Goal: Information Seeking & Learning: Learn about a topic

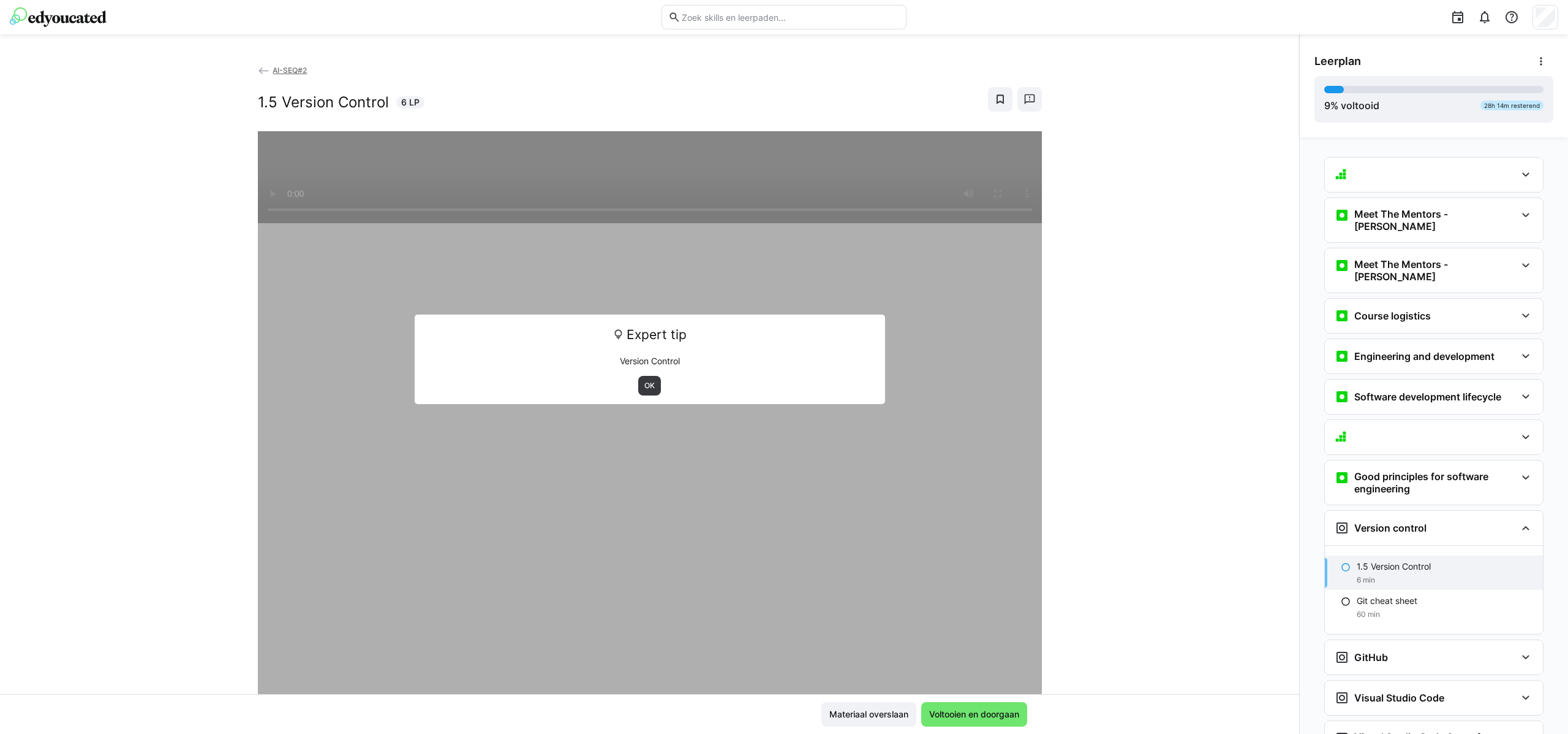
scroll to position [49, 0]
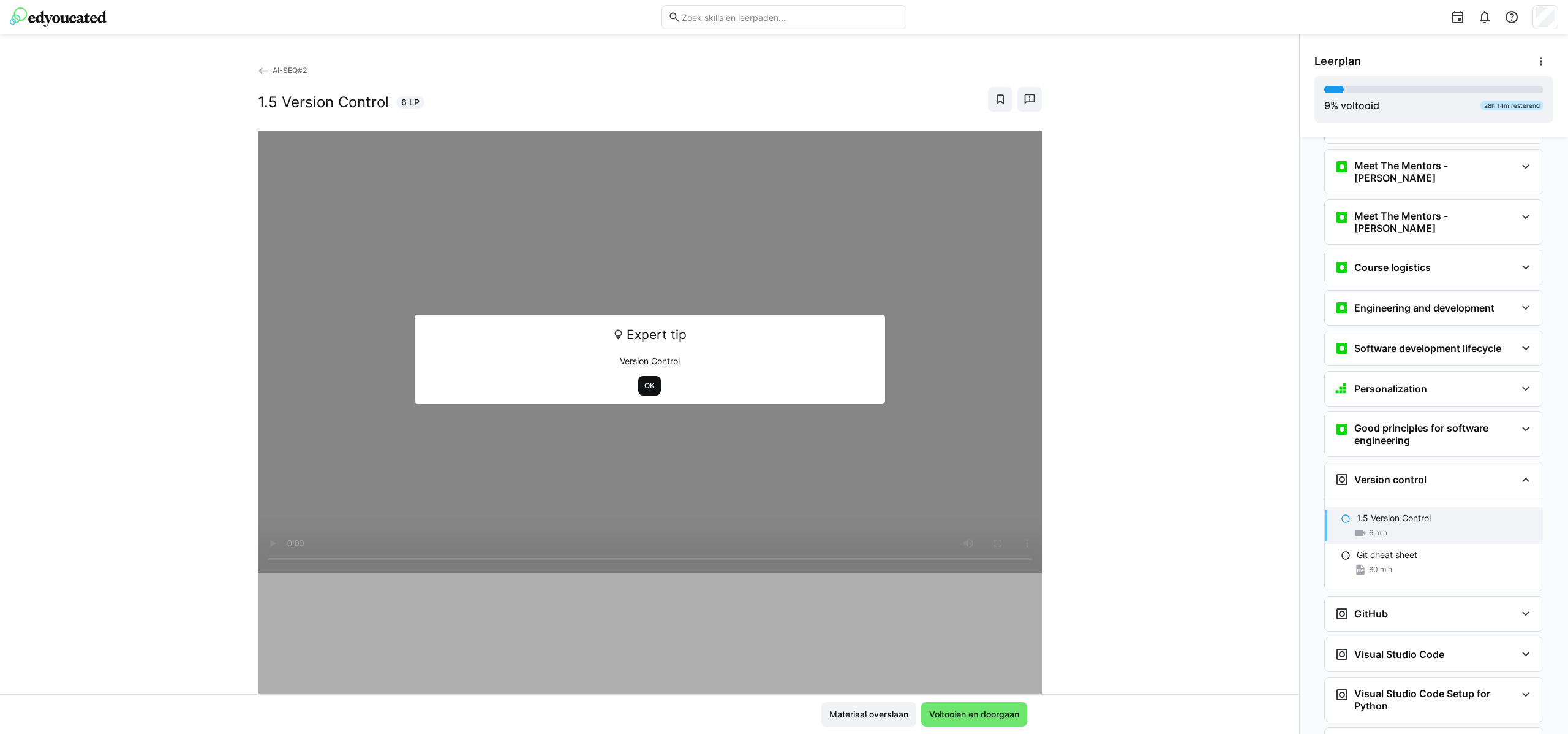
click at [643, 387] on span "OK" at bounding box center [649, 385] width 13 height 10
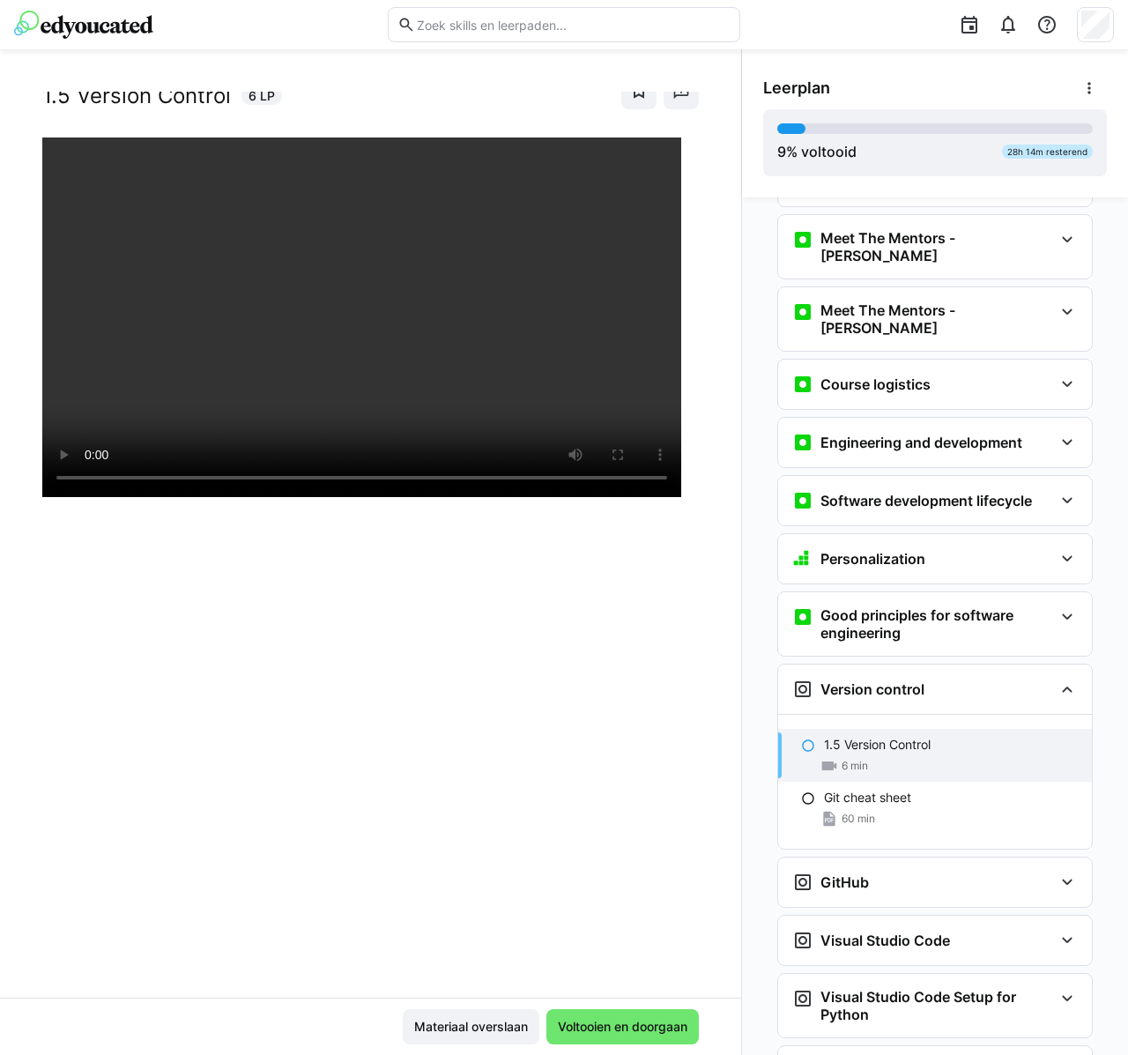
scroll to position [4, 0]
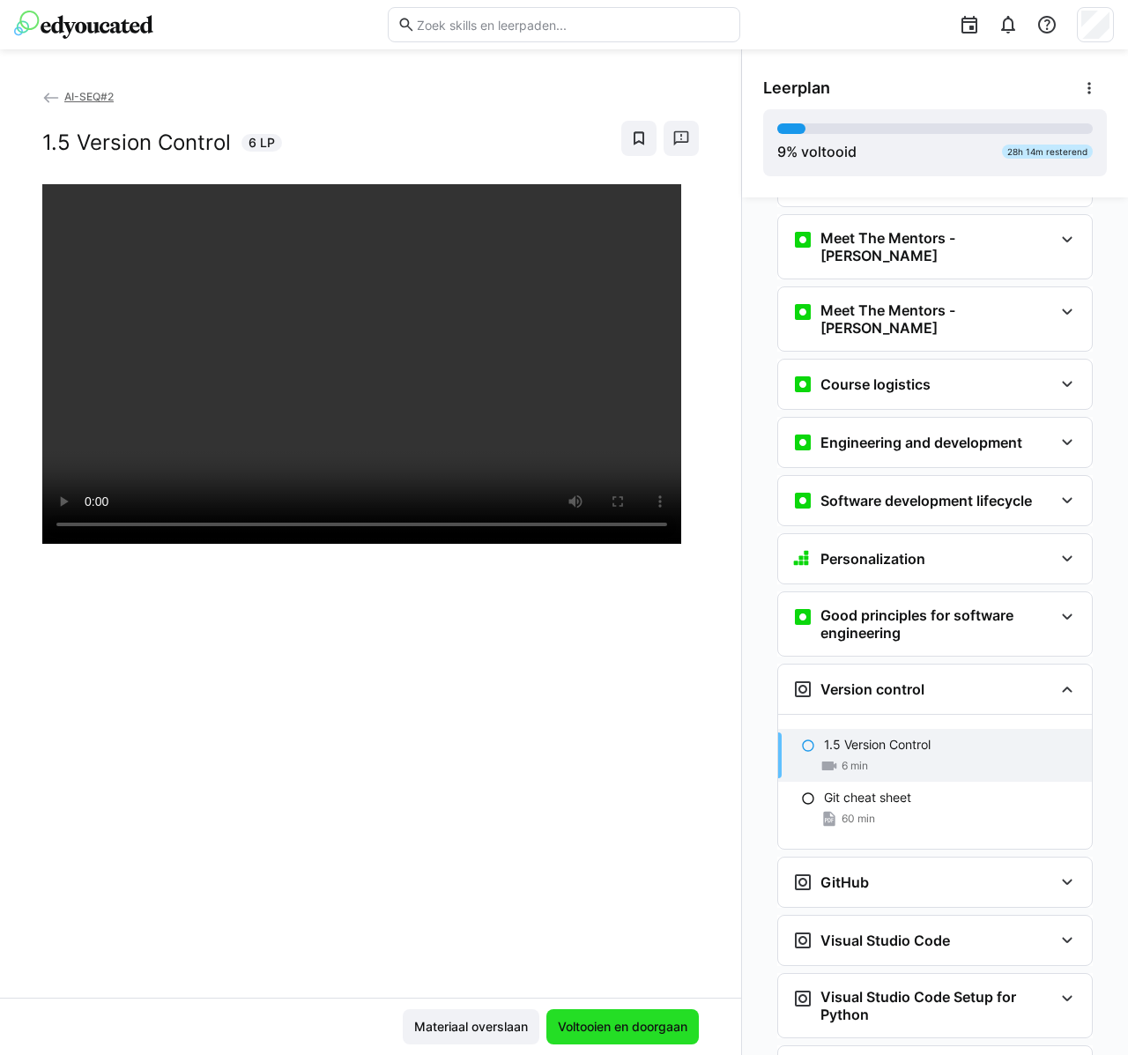
click at [629, 1022] on span "Voltooien en doorgaan" at bounding box center [622, 1027] width 135 height 18
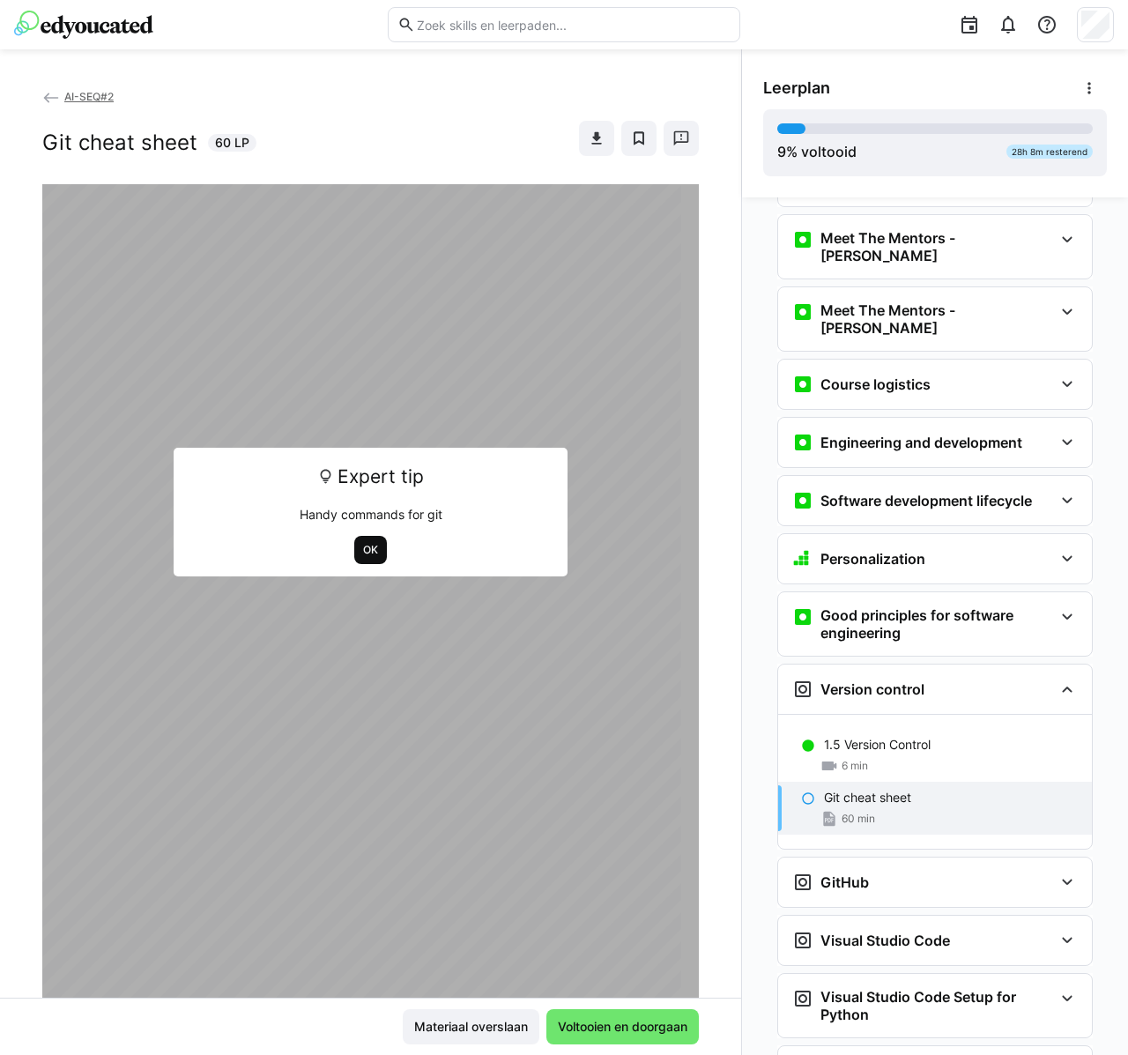
click at [370, 547] on span "OK" at bounding box center [370, 550] width 19 height 14
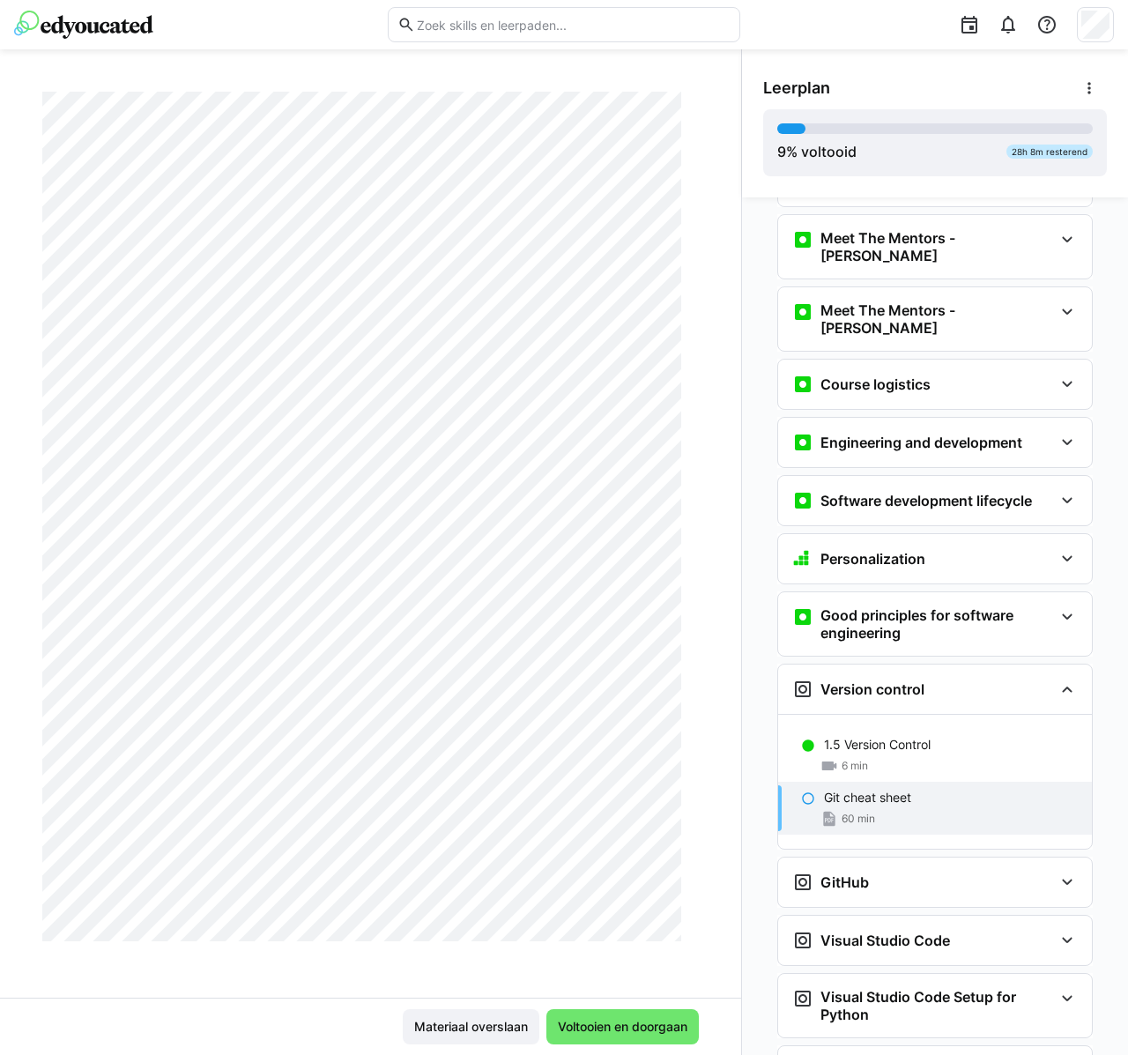
scroll to position [0, 0]
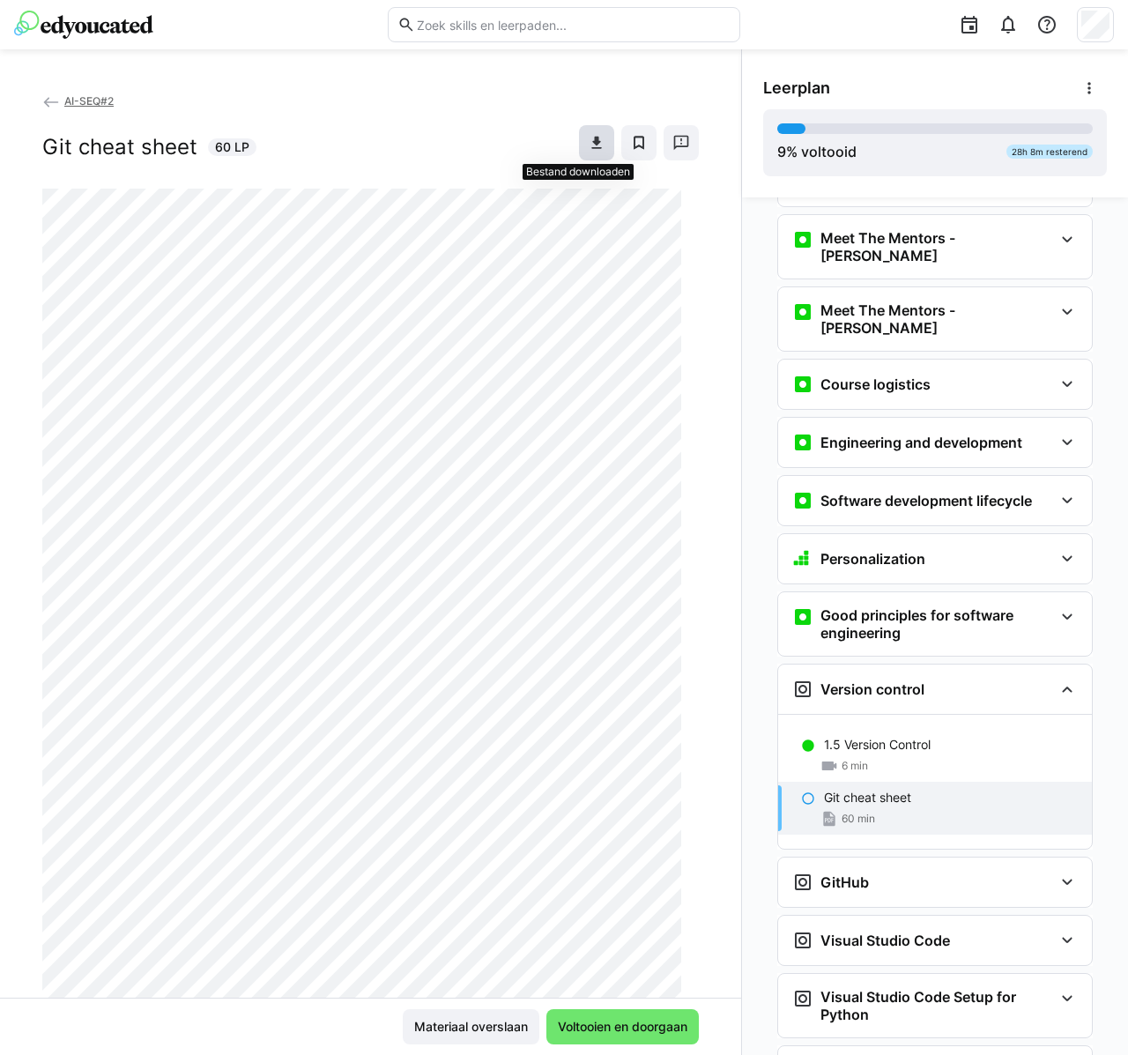
click at [579, 138] on span at bounding box center [596, 142] width 35 height 35
click at [628, 1035] on span "Voltooien en doorgaan" at bounding box center [622, 1026] width 152 height 35
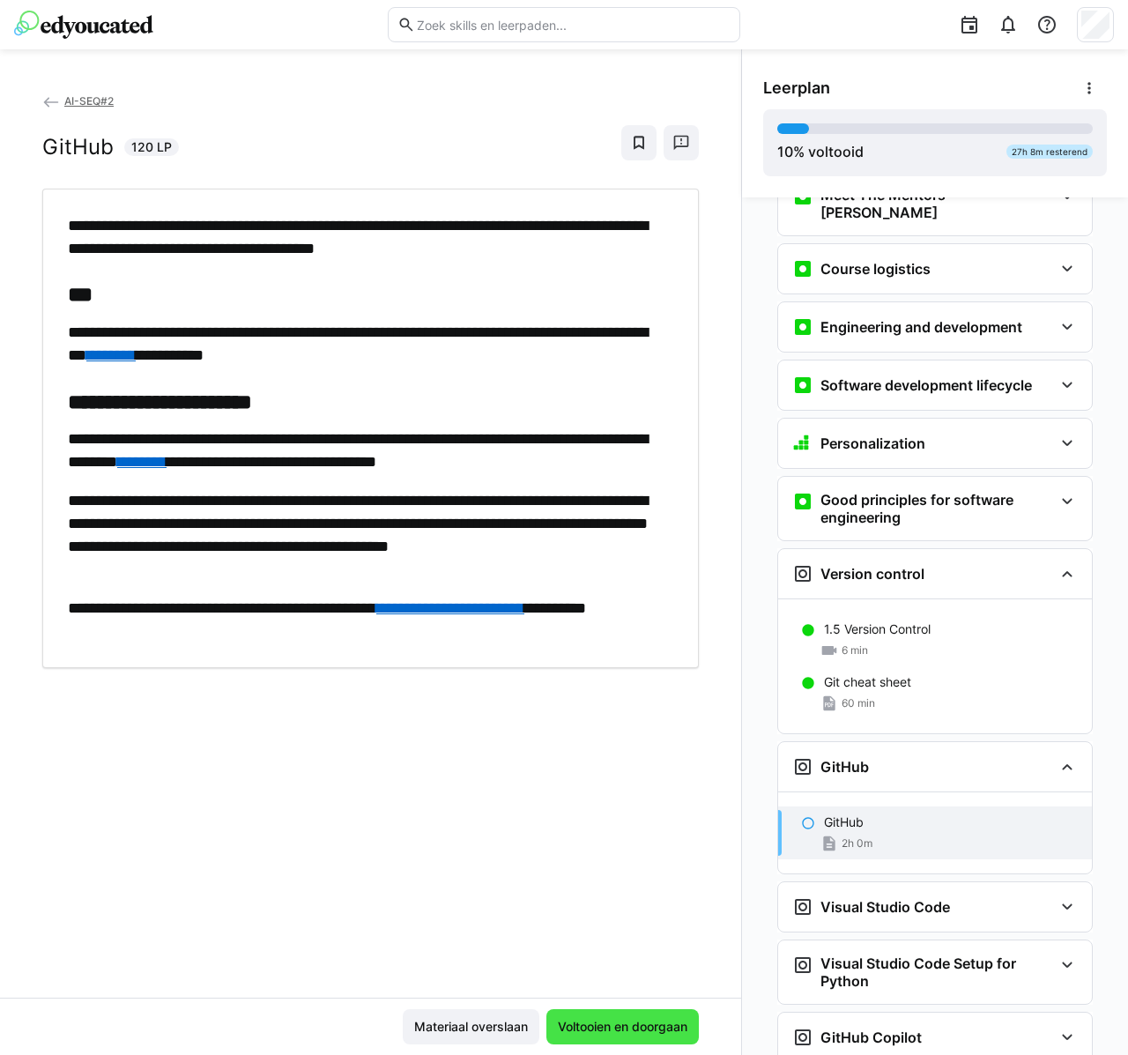
scroll to position [196, 0]
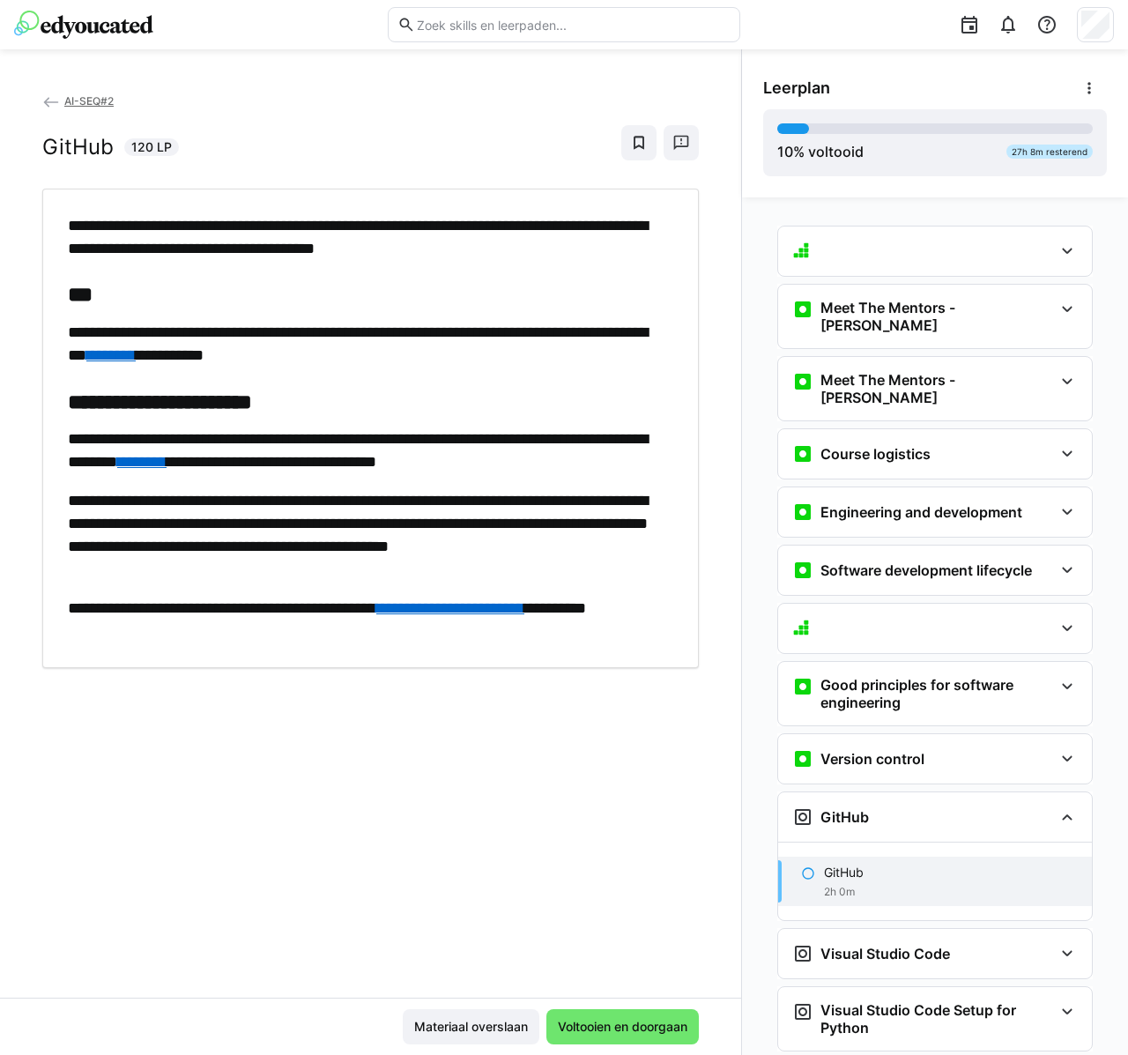
scroll to position [70, 0]
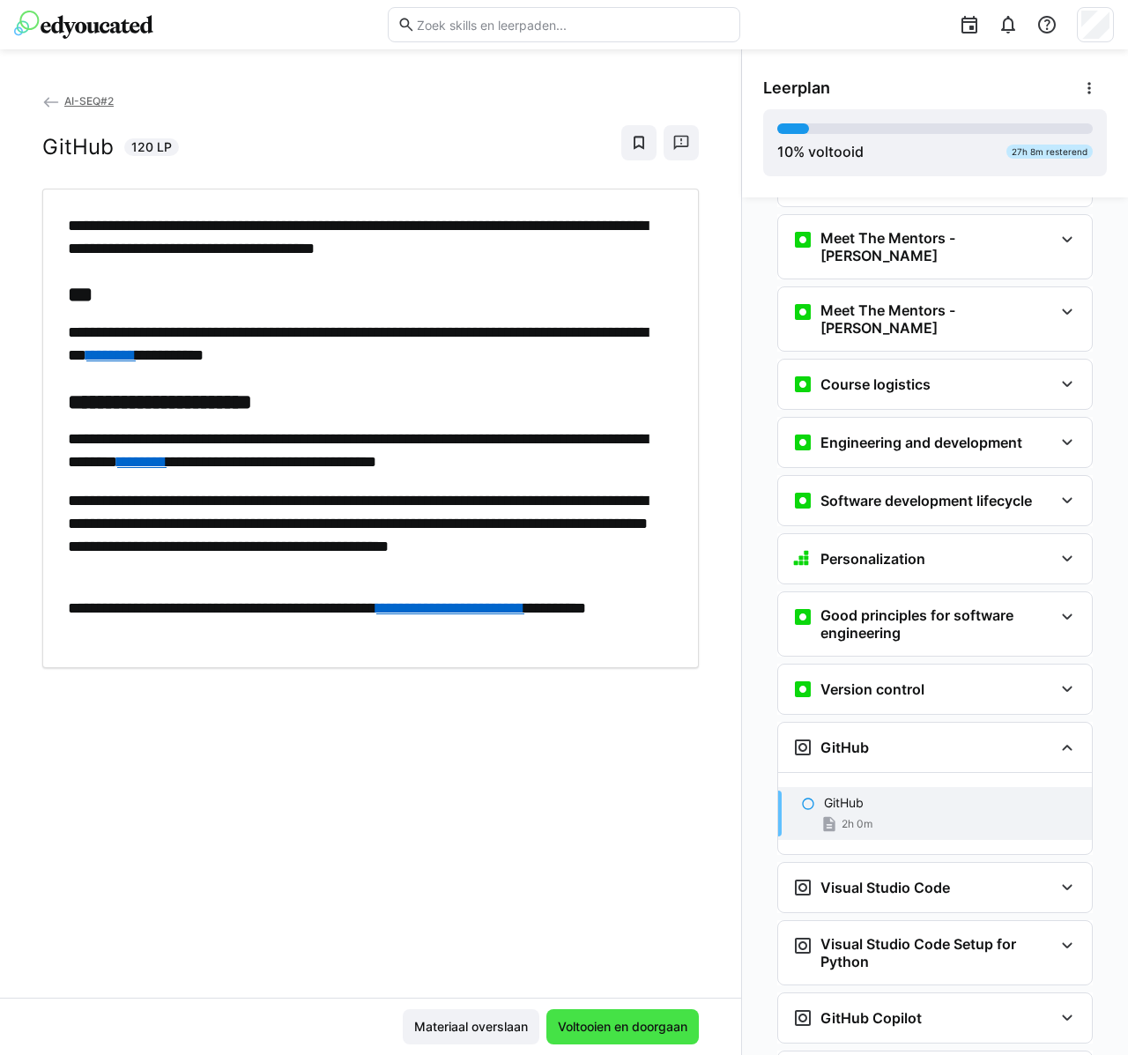
click at [634, 1026] on span "Voltooien en doorgaan" at bounding box center [622, 1027] width 135 height 18
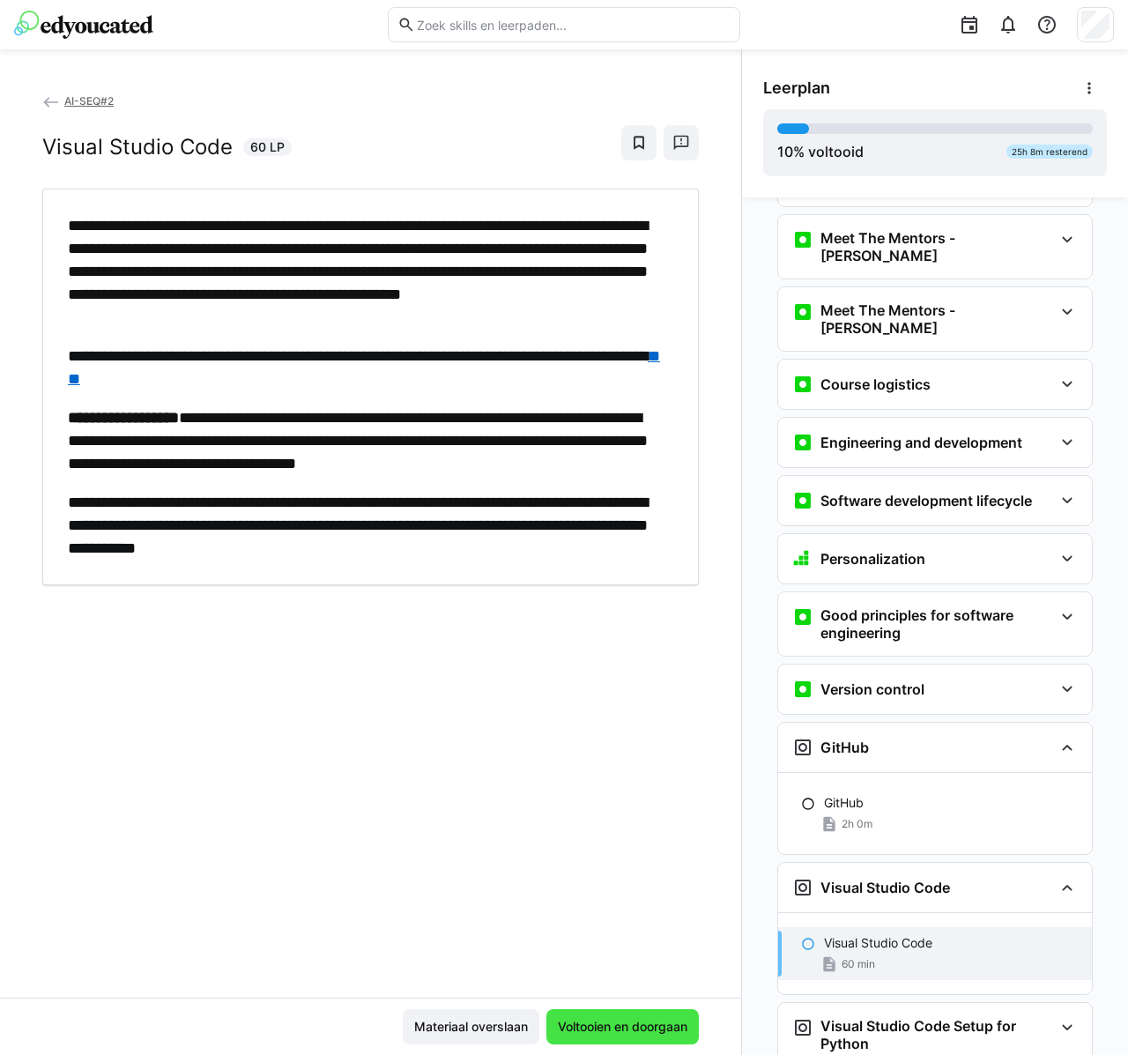
scroll to position [143, 0]
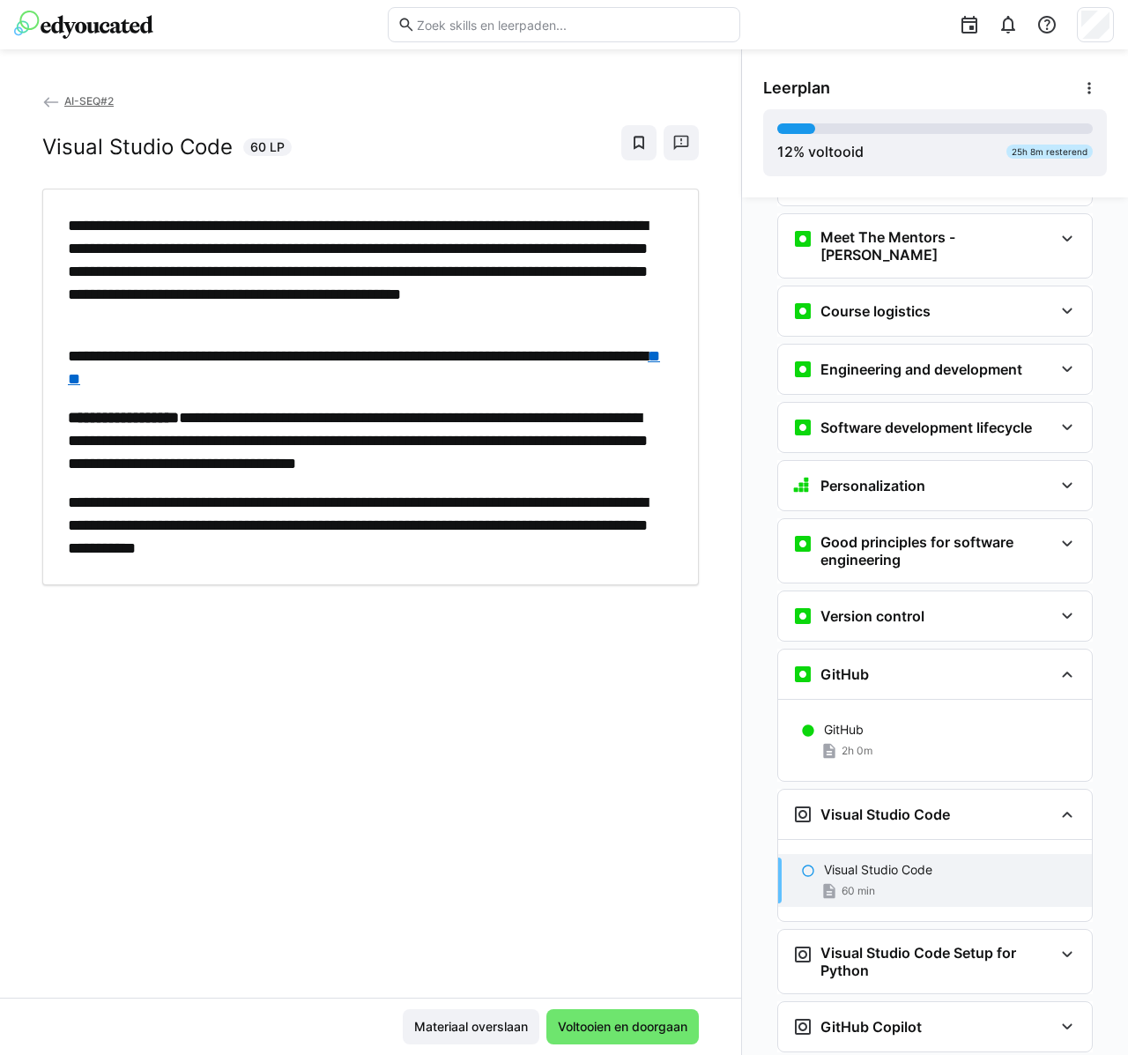
click at [500, 437] on p "**********" at bounding box center [366, 440] width 596 height 69
copy p "*******"
click at [605, 1018] on span "Voltooien en doorgaan" at bounding box center [622, 1027] width 135 height 18
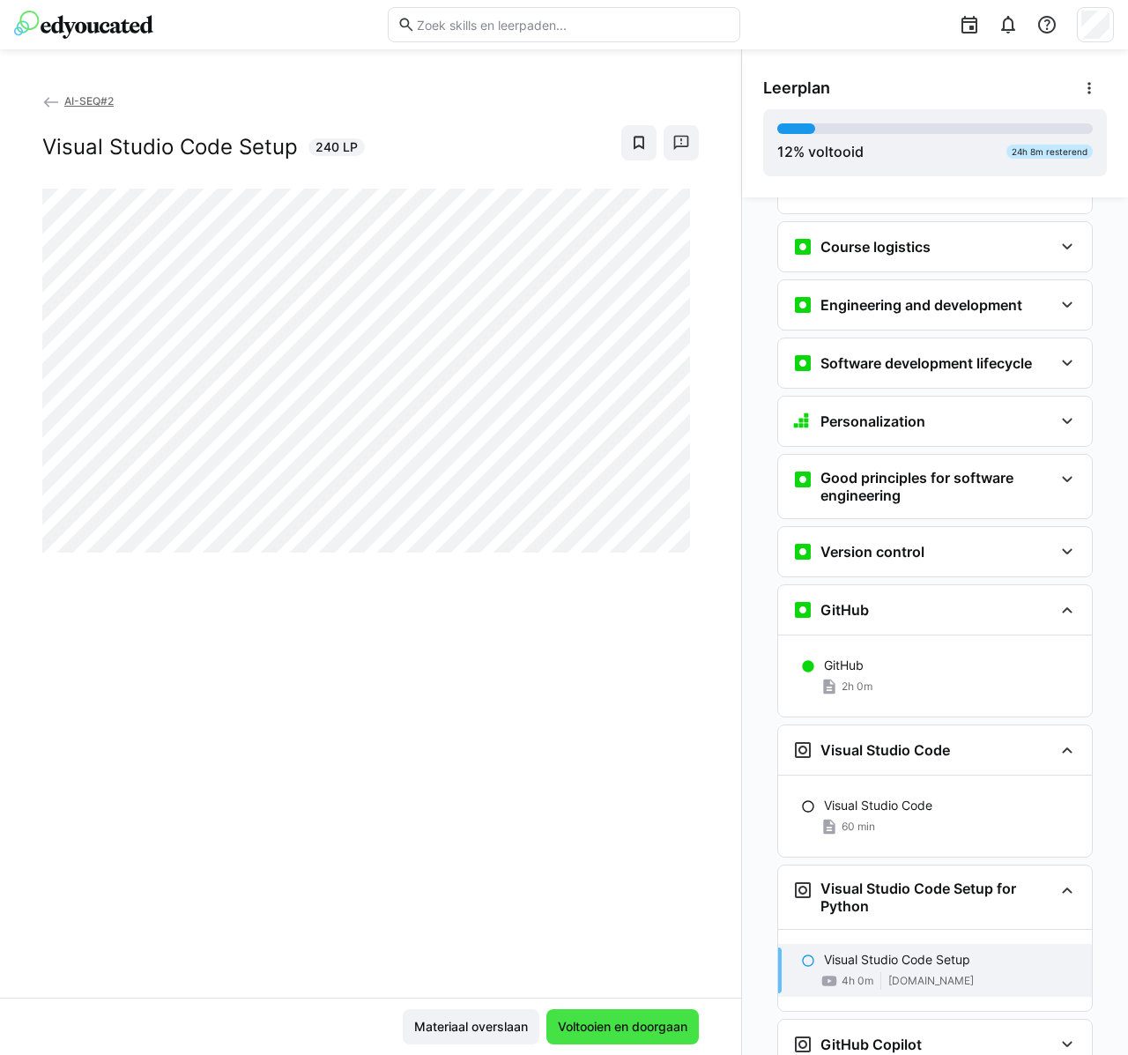
scroll to position [225, 0]
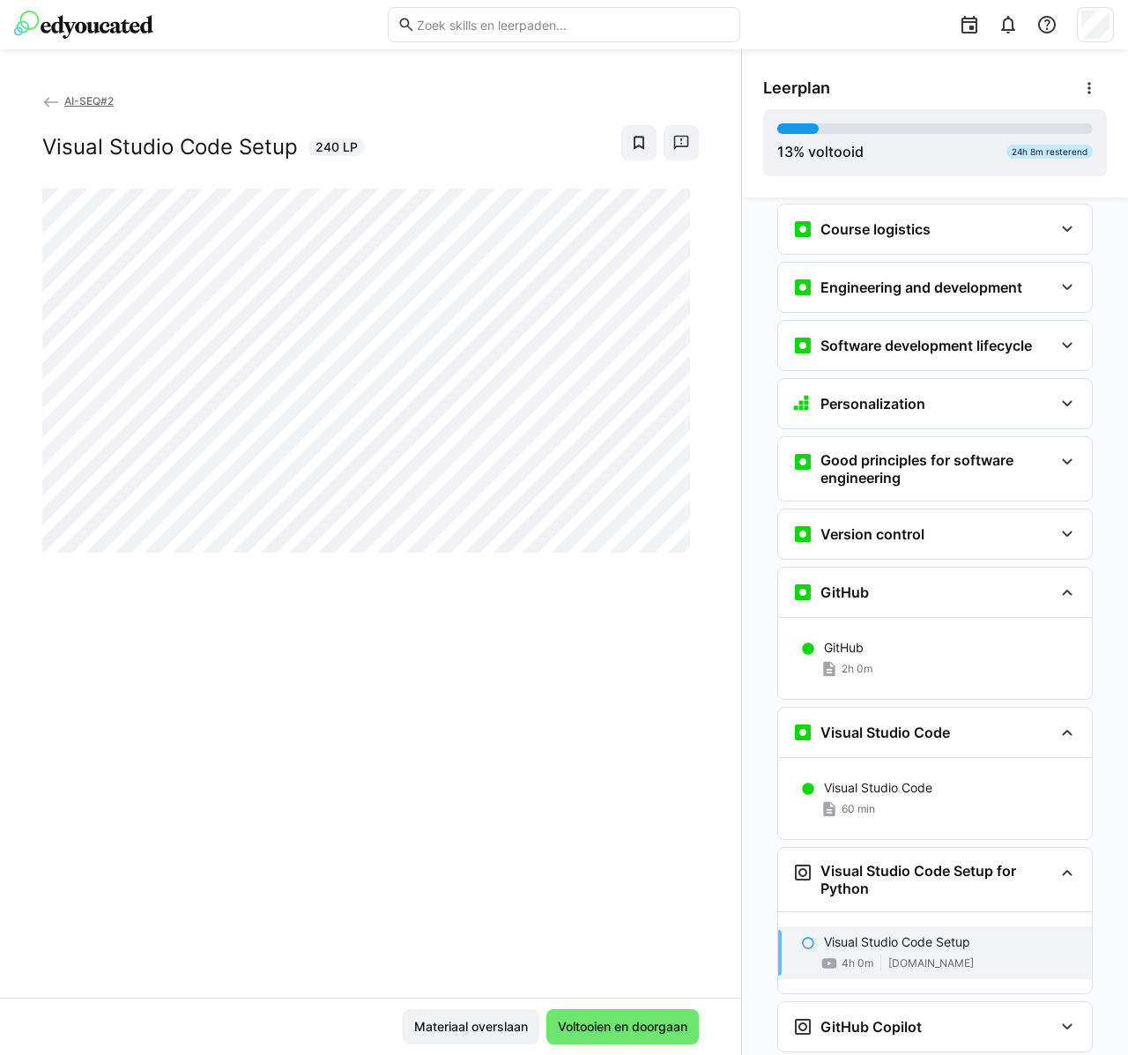
click at [567, 728] on div "AI-SEQ#2 Visual Studio Code Setup 240 LP" at bounding box center [370, 545] width 741 height 906
click at [620, 1022] on span "Voltooien en doorgaan" at bounding box center [622, 1027] width 135 height 18
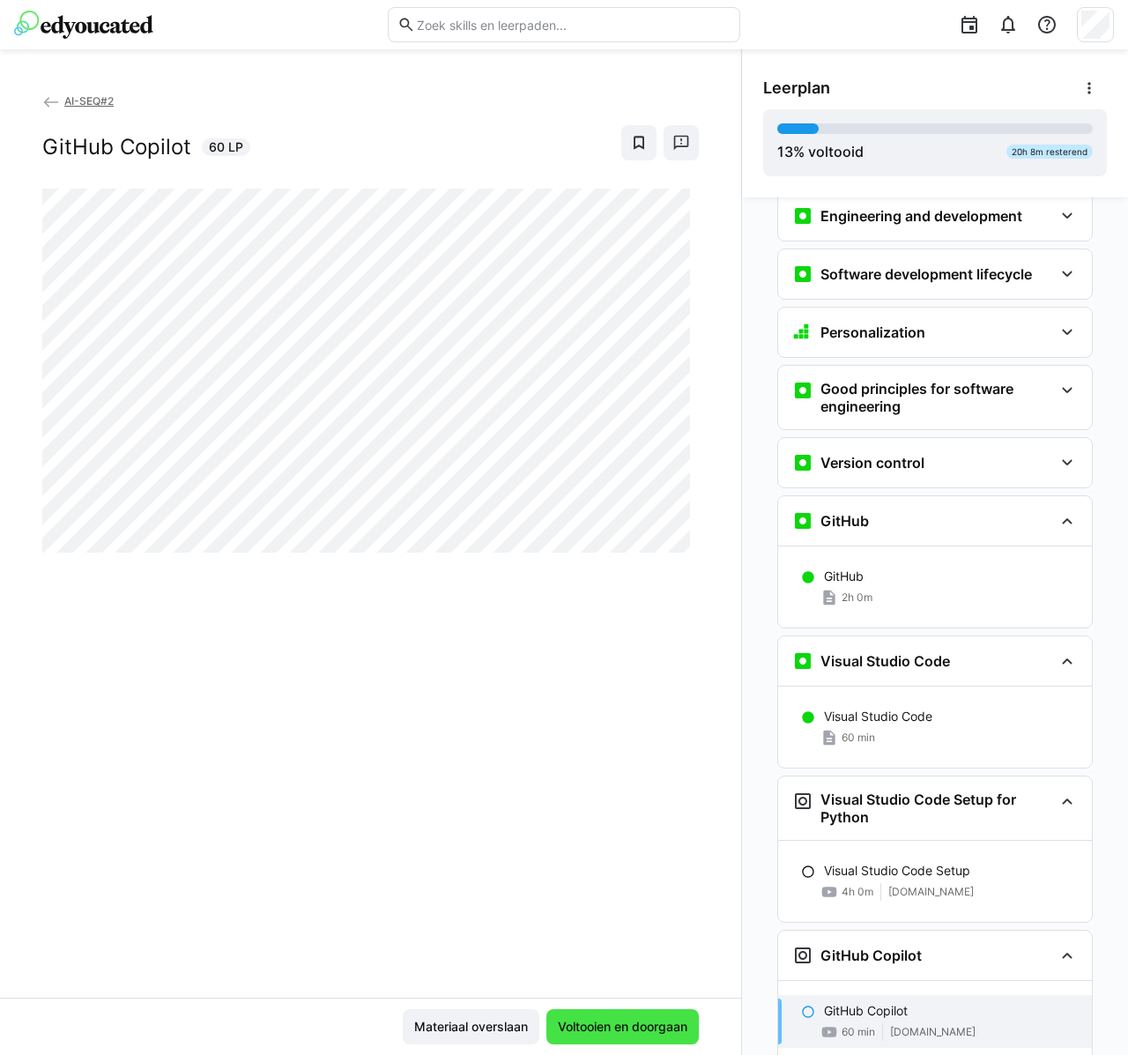
scroll to position [307, 0]
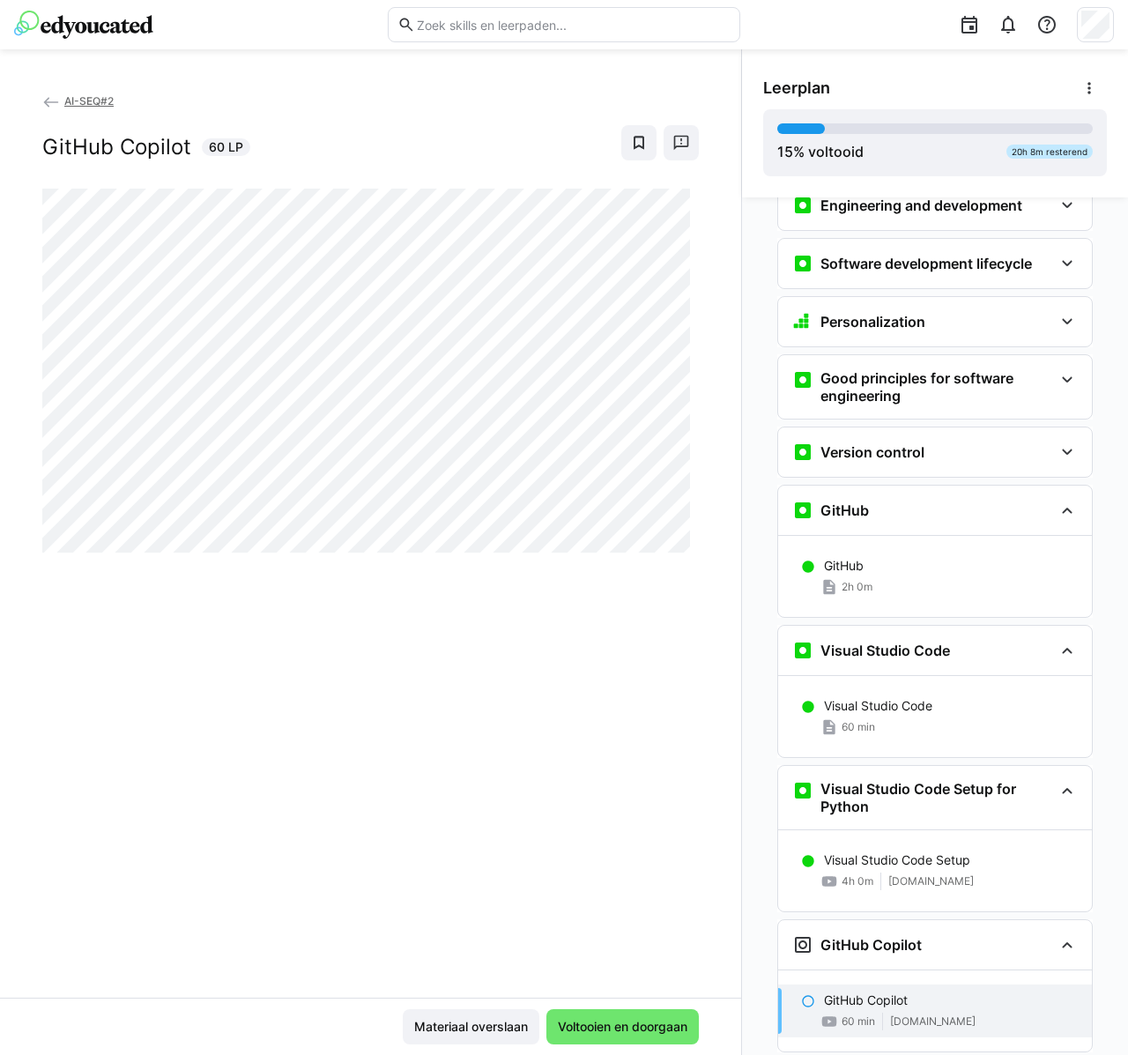
click at [391, 125] on div "GitHub Copilot 60 LP" at bounding box center [370, 142] width 656 height 35
click at [640, 1019] on span "Voltooien en doorgaan" at bounding box center [622, 1027] width 135 height 18
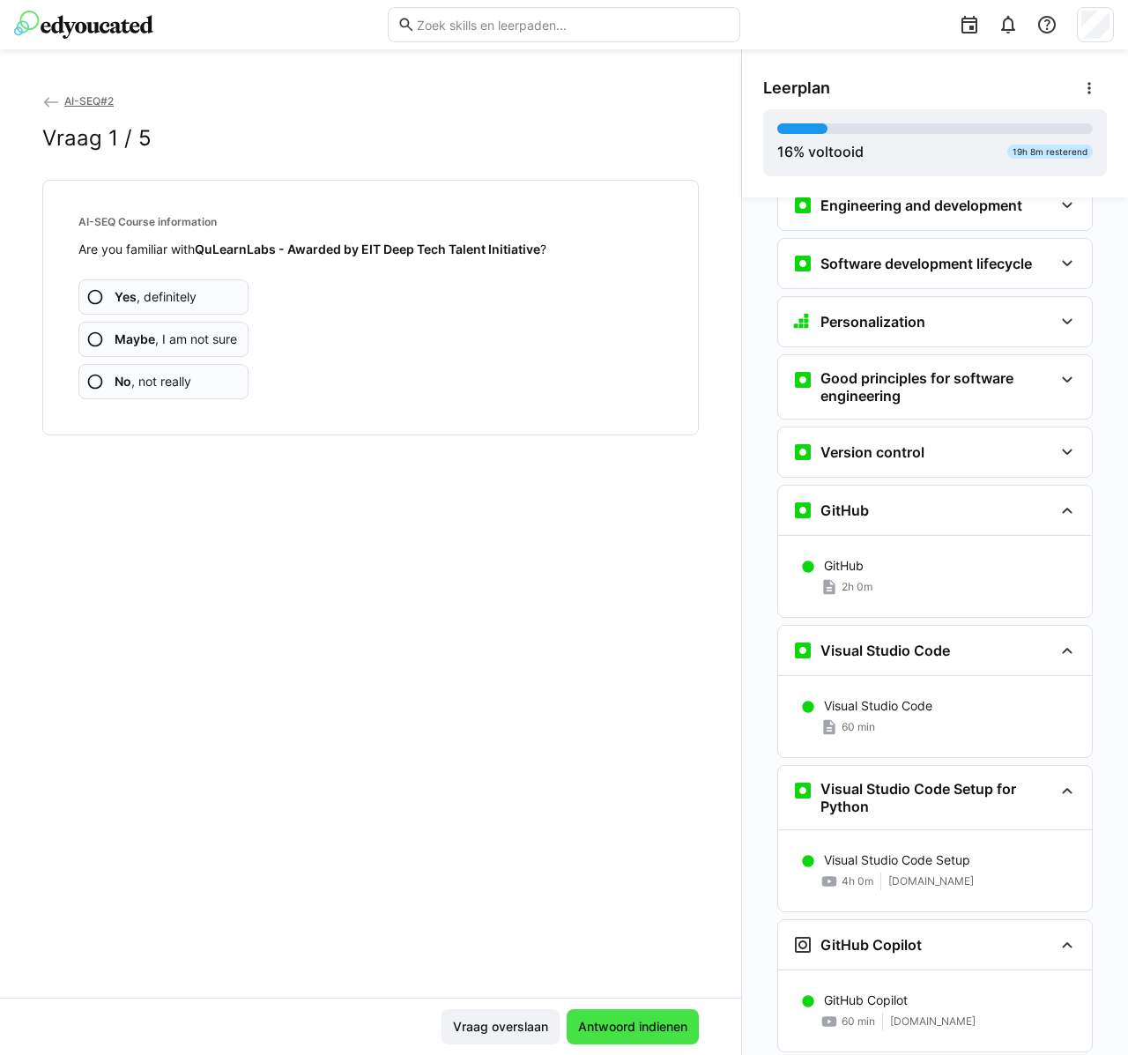
scroll to position [389, 0]
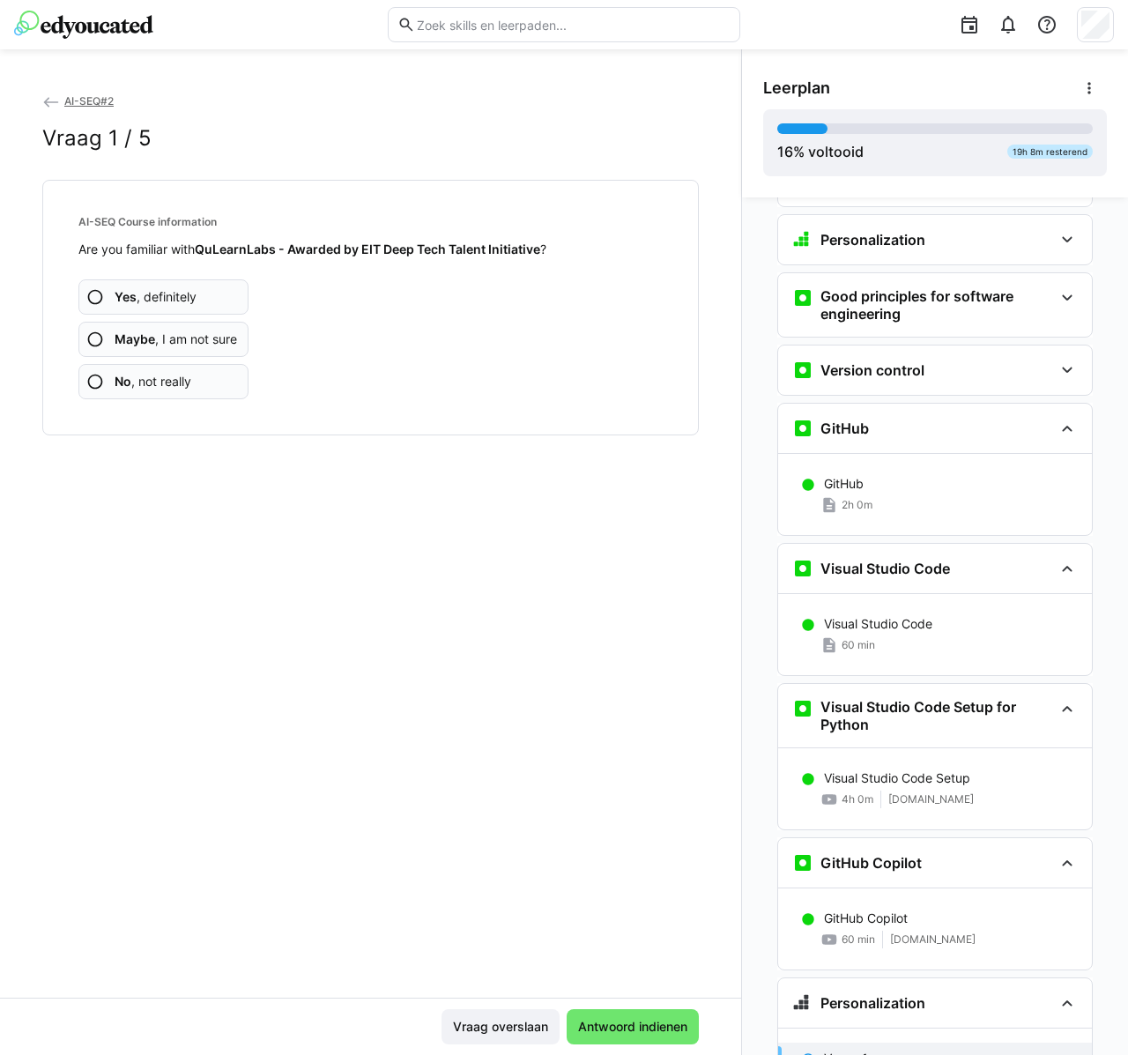
click at [197, 302] on app-assessment-question-radio "Yes , definitely" at bounding box center [163, 296] width 170 height 35
click at [197, 308] on app-assessment-question-radio "Yes , definitely" at bounding box center [163, 296] width 170 height 35
click at [197, 343] on span "Maybe , I am not sure" at bounding box center [176, 339] width 122 height 18
click at [209, 387] on app-assessment-question-radio "No , not really" at bounding box center [163, 381] width 170 height 35
click at [211, 300] on app-assessment-question-radio "Yes , definitely" at bounding box center [163, 296] width 170 height 35
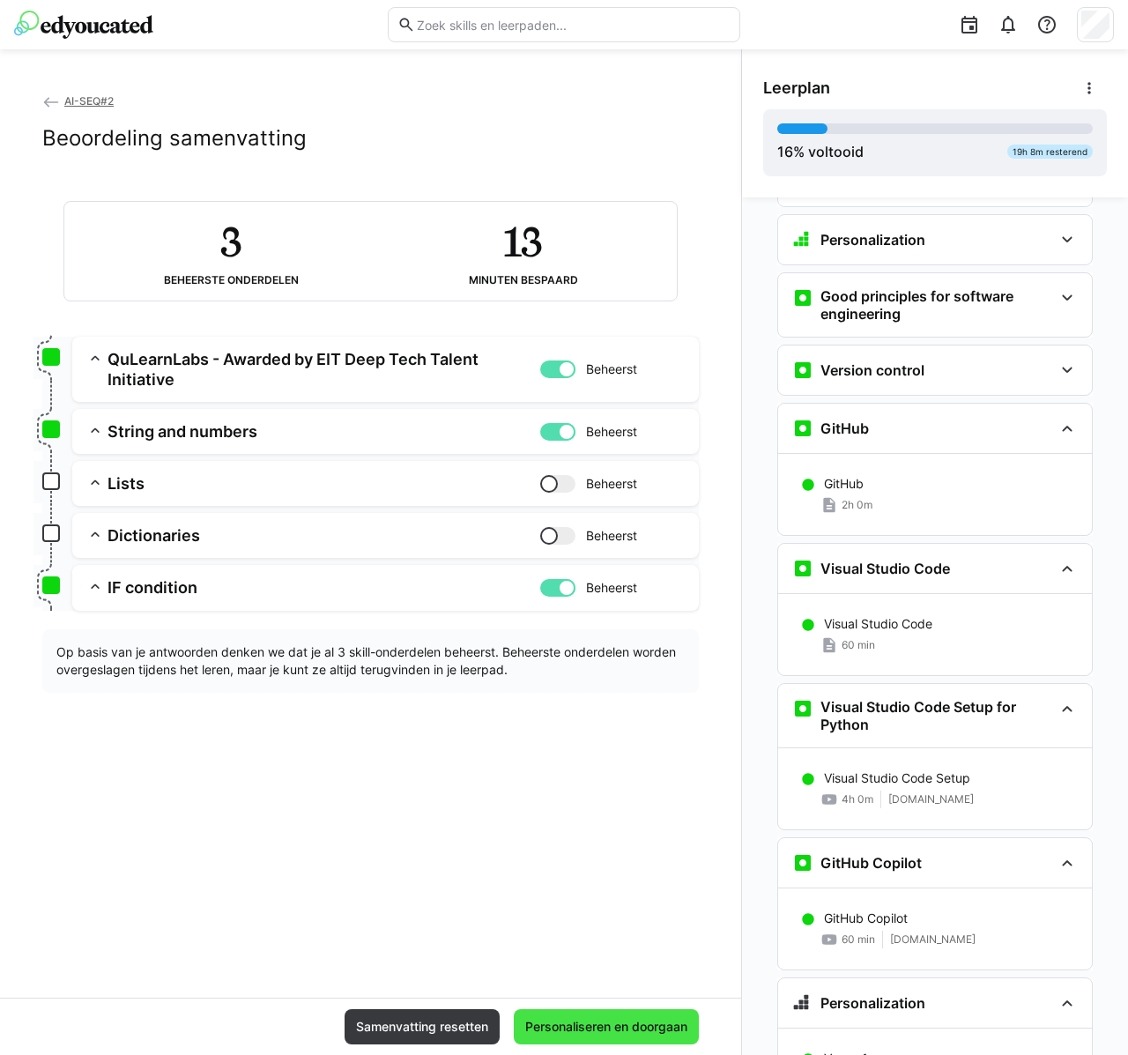
click at [575, 1036] on span "Personaliseren en doorgaan" at bounding box center [606, 1026] width 185 height 35
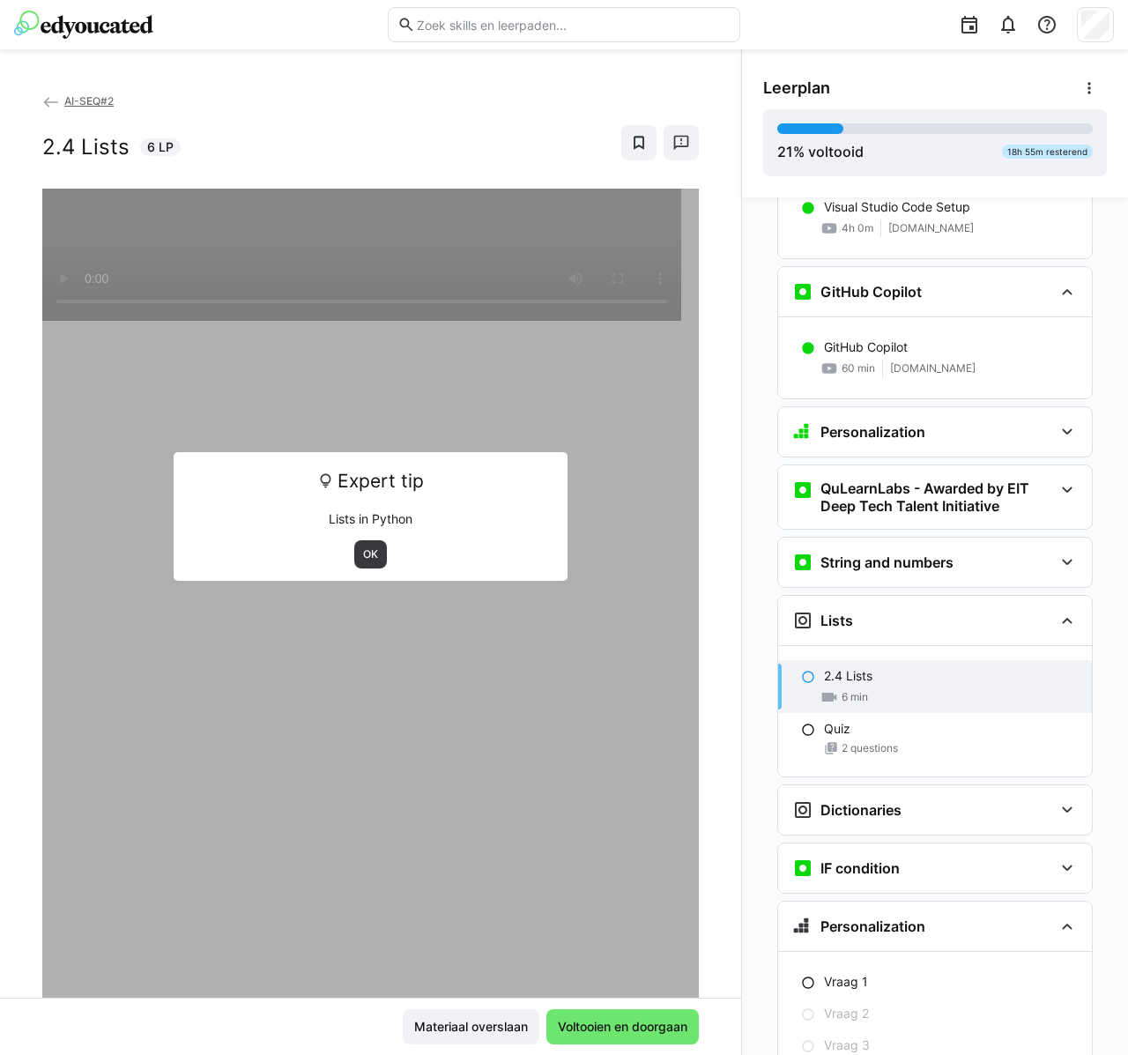
scroll to position [971, 0]
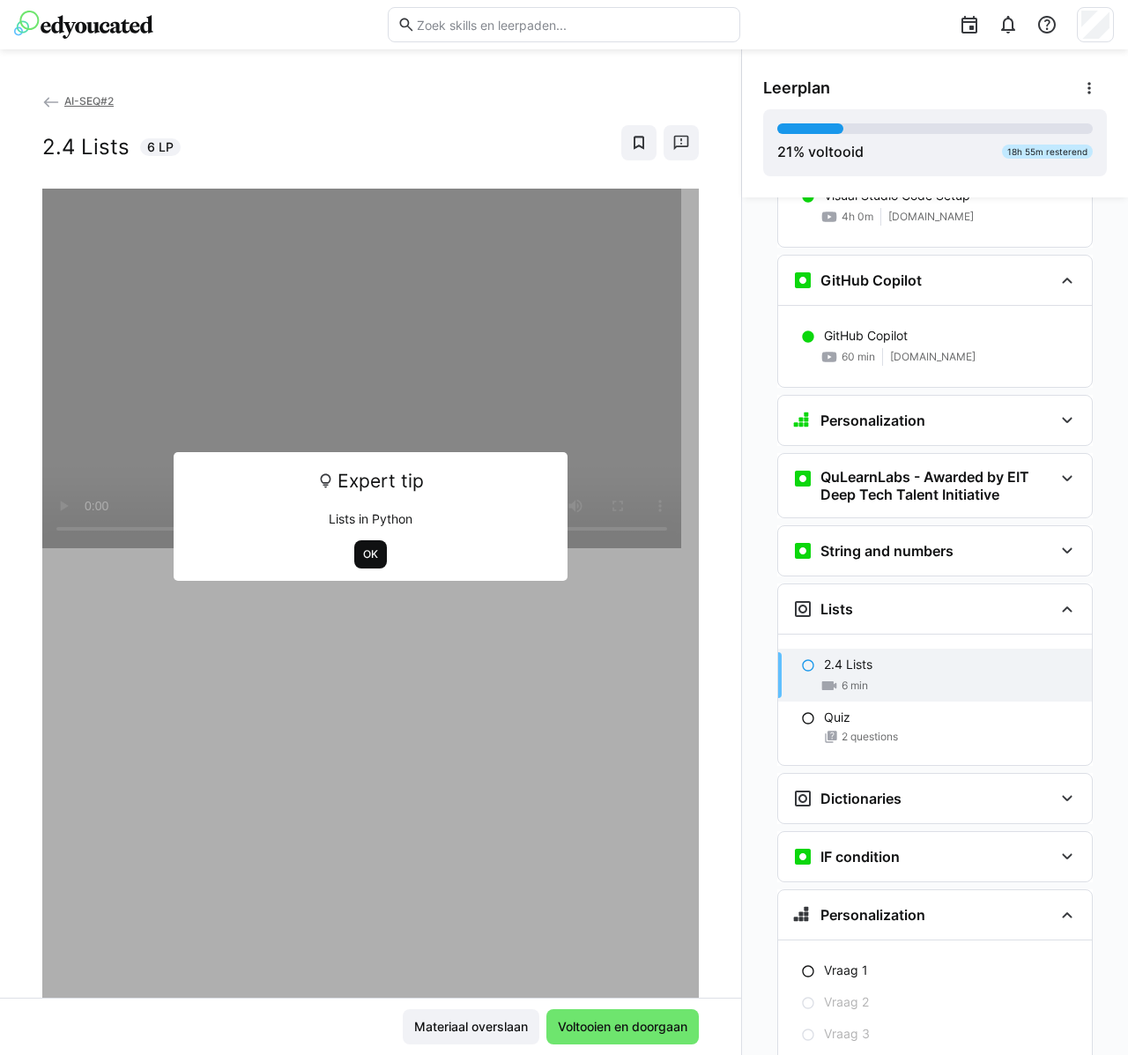
click at [365, 547] on span "OK" at bounding box center [370, 554] width 19 height 14
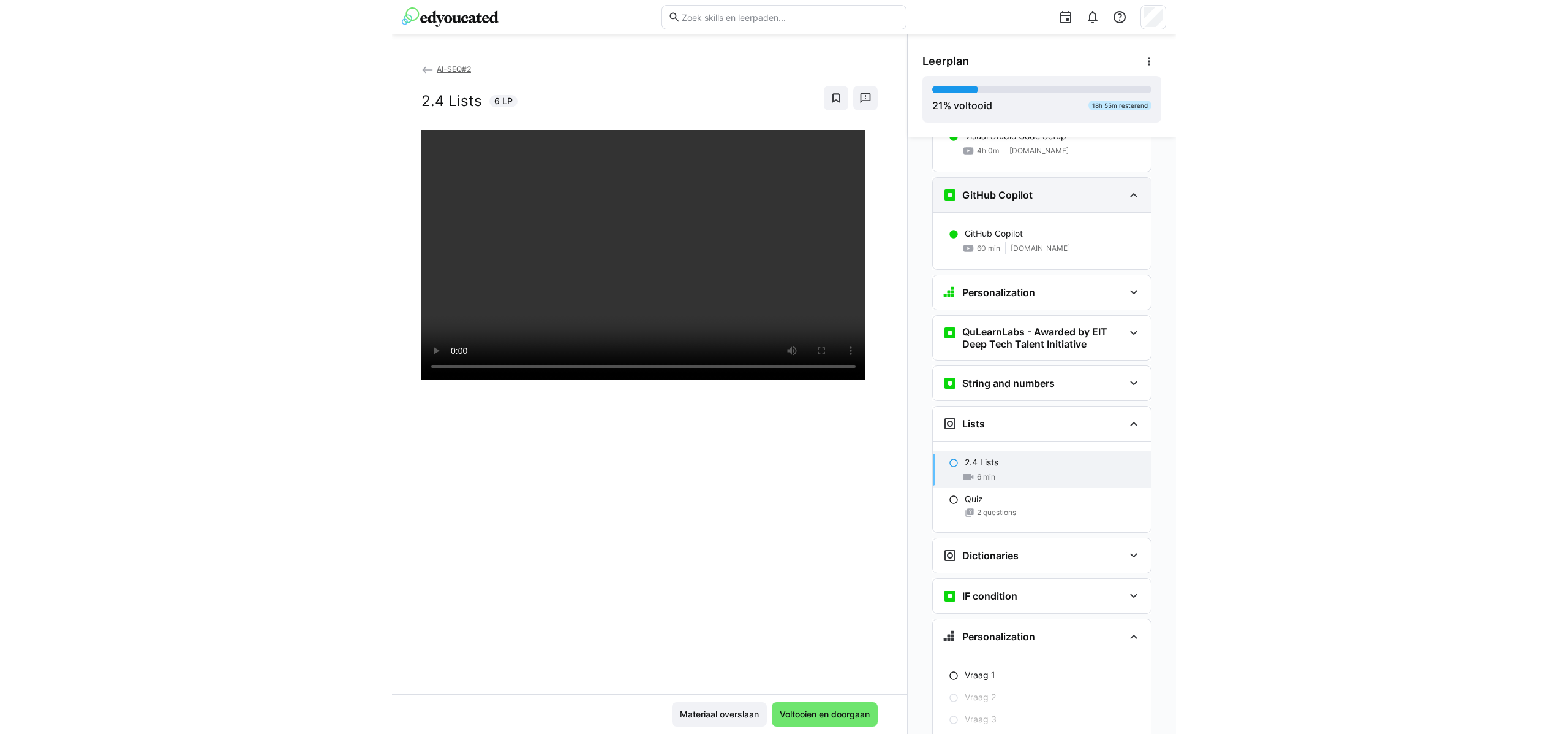
scroll to position [0, 0]
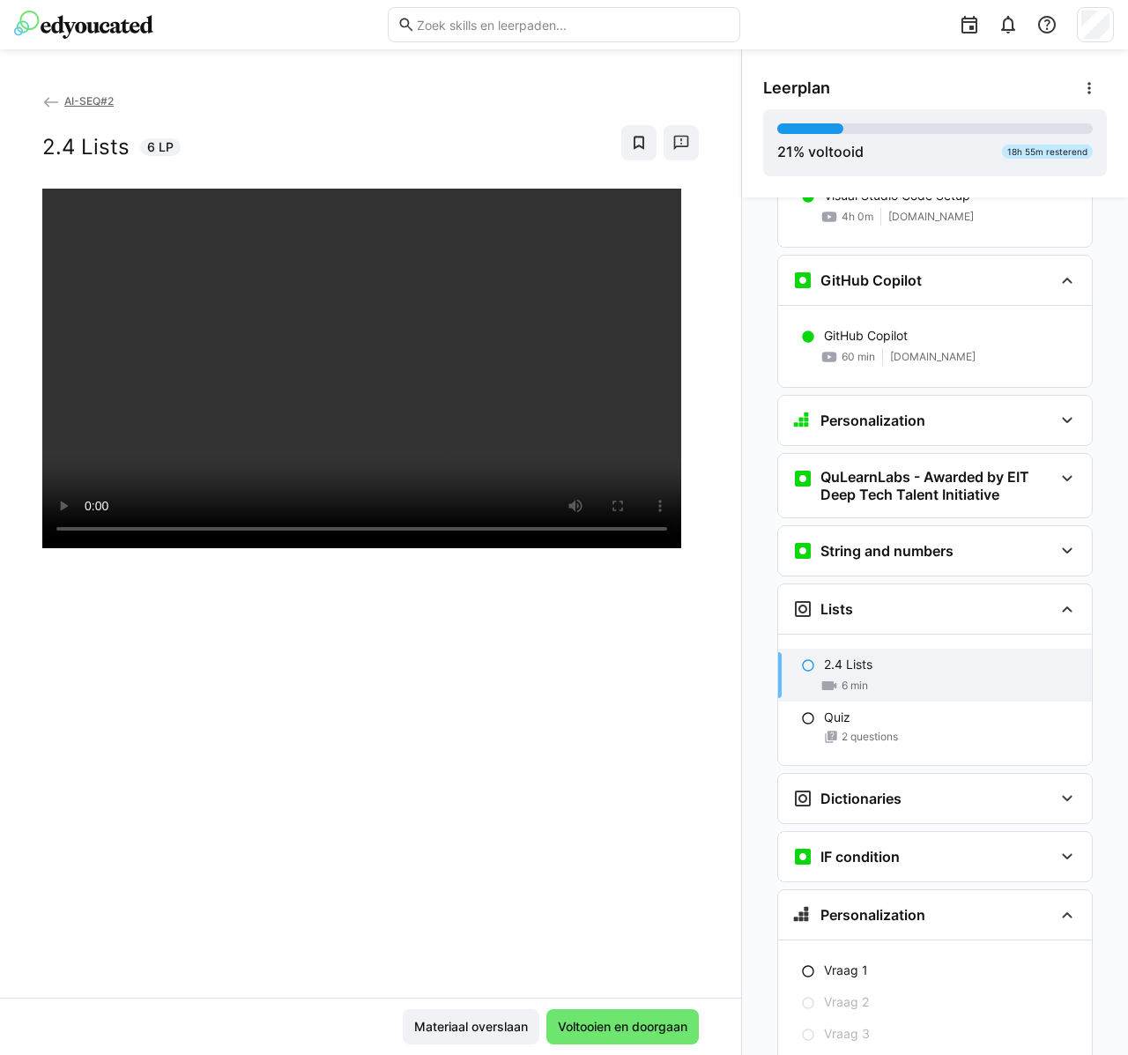
drag, startPoint x: 487, startPoint y: 137, endPoint x: 486, endPoint y: 147, distance: 10.6
click at [487, 137] on div "2.4 Lists 6 LP" at bounding box center [370, 142] width 656 height 35
